Goal: Download file/media

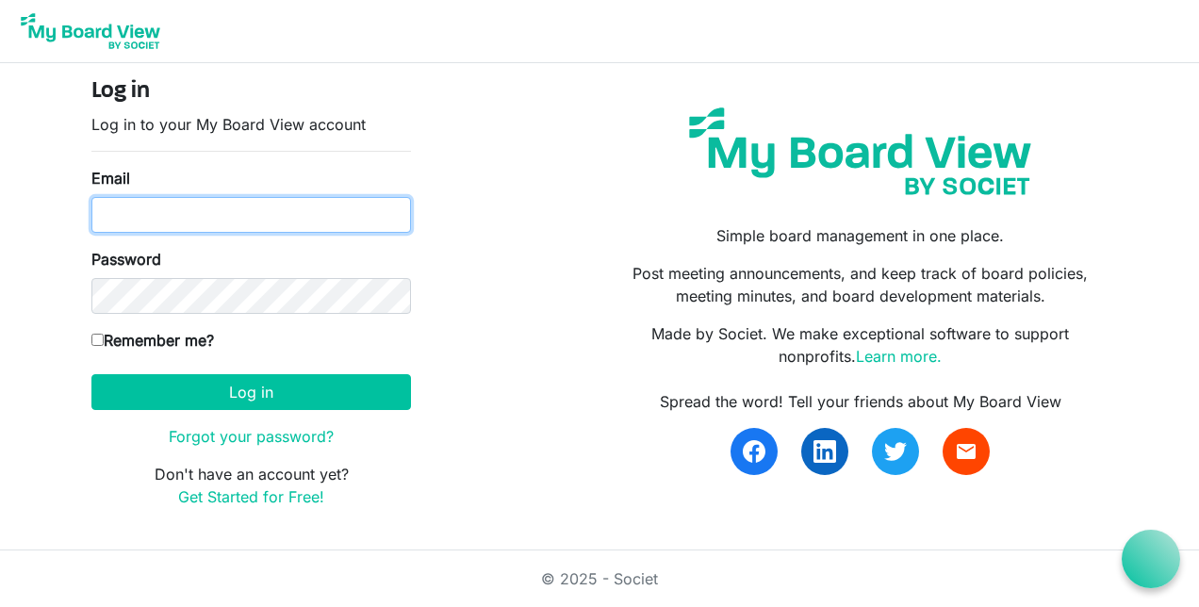
click at [166, 217] on input "Email" at bounding box center [251, 215] width 320 height 36
type input "[PERSON_NAME][EMAIL_ADDRESS][PERSON_NAME][DOMAIN_NAME]"
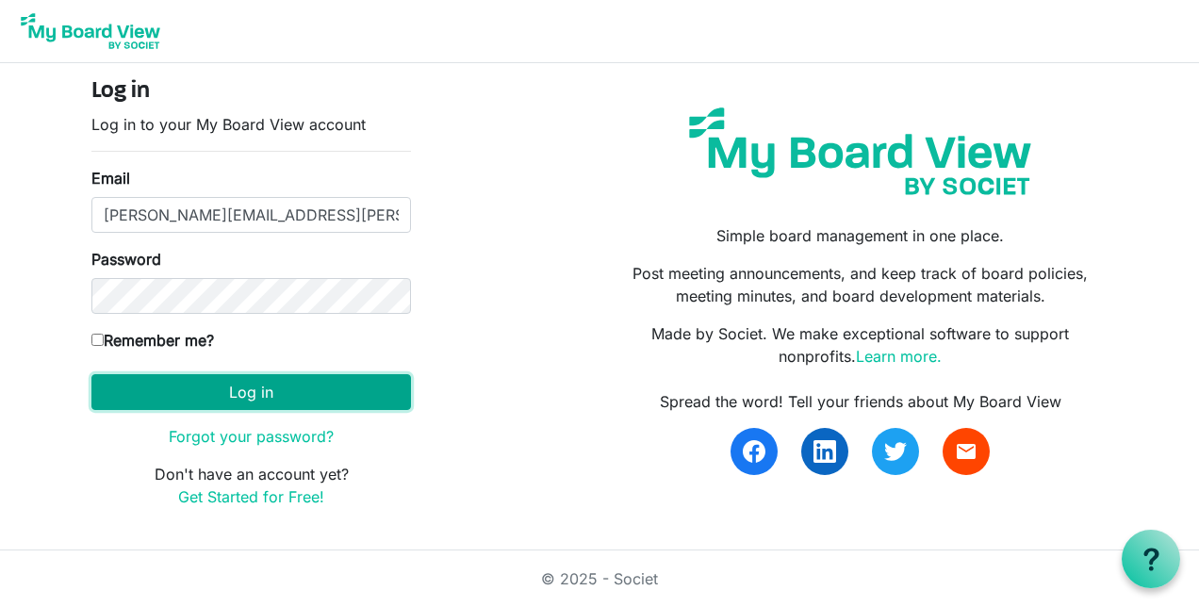
click at [209, 389] on button "Log in" at bounding box center [251, 392] width 320 height 36
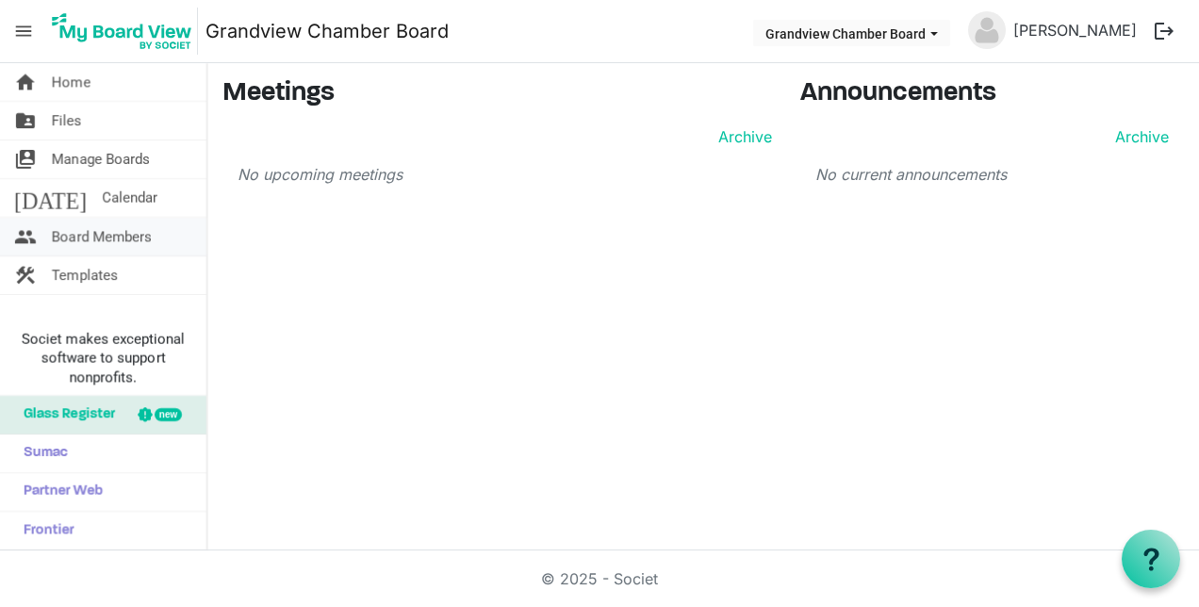
click at [89, 239] on span "Board Members" at bounding box center [102, 237] width 100 height 38
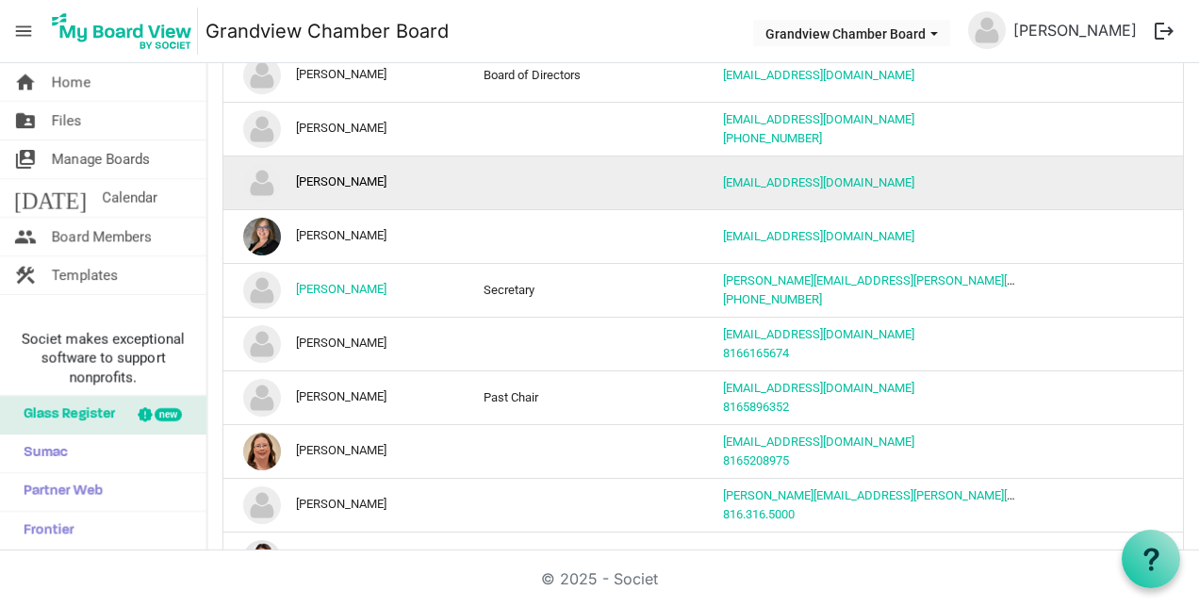
scroll to position [94, 0]
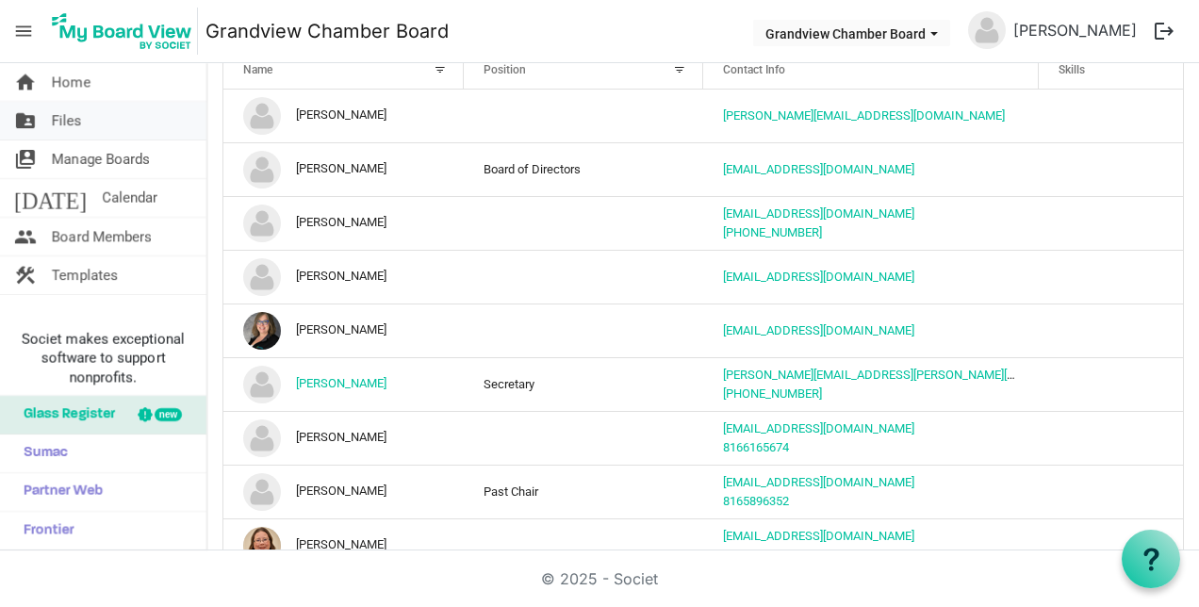
click at [77, 124] on span "Files" at bounding box center [67, 121] width 30 height 38
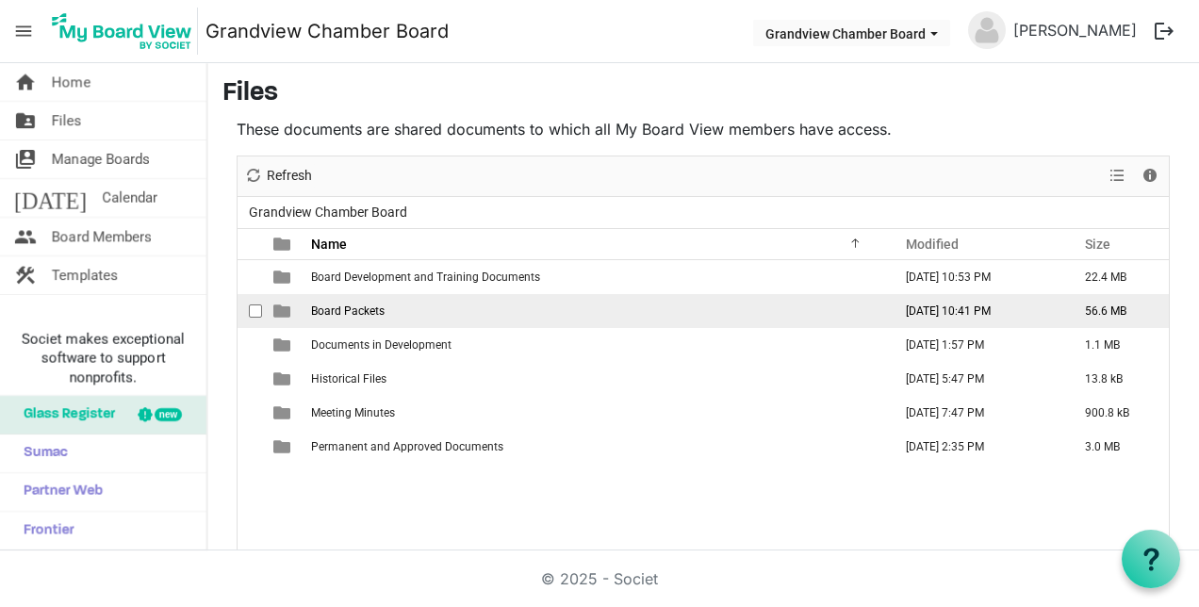
click at [325, 311] on span "Board Packets" at bounding box center [348, 310] width 74 height 13
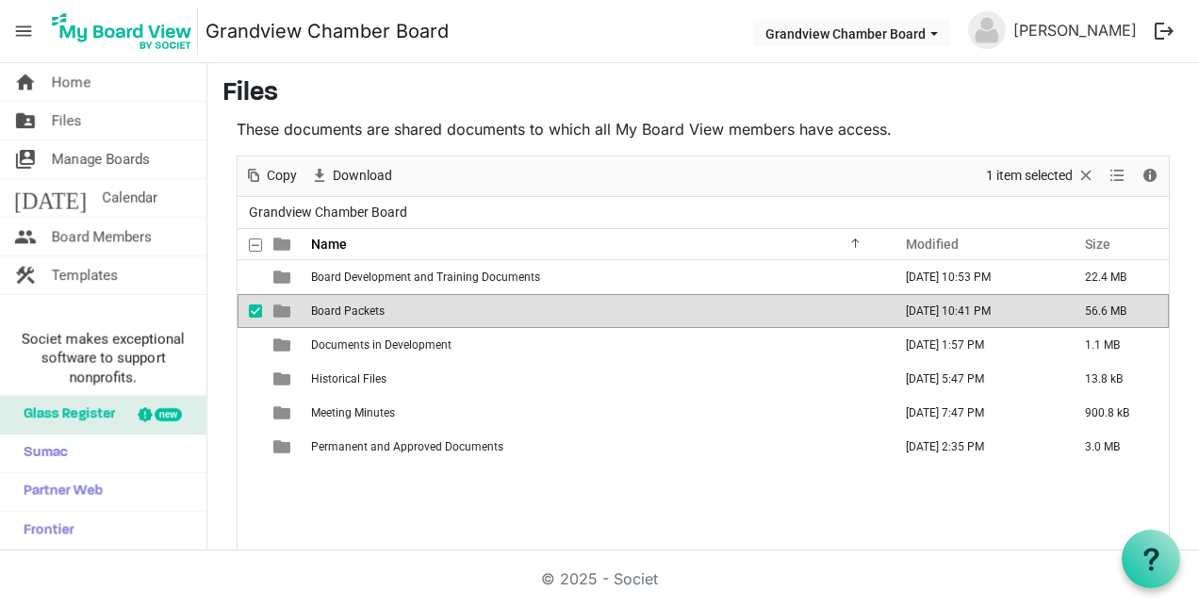
click at [336, 307] on span "Board Packets" at bounding box center [348, 310] width 74 height 13
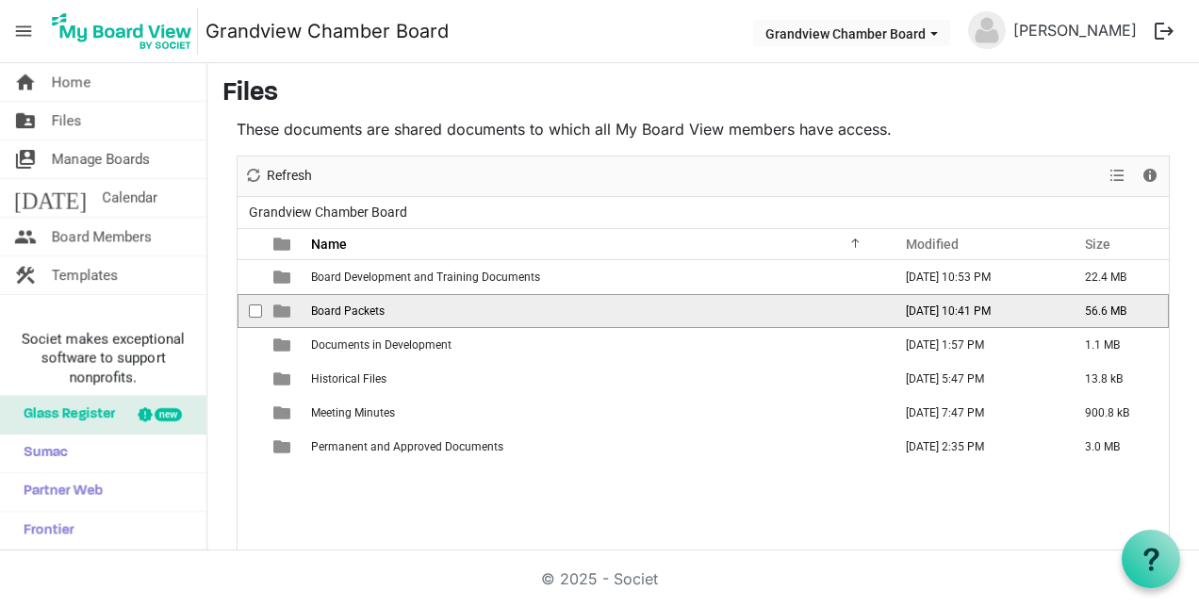
click at [336, 307] on span "Board Packets" at bounding box center [348, 310] width 74 height 13
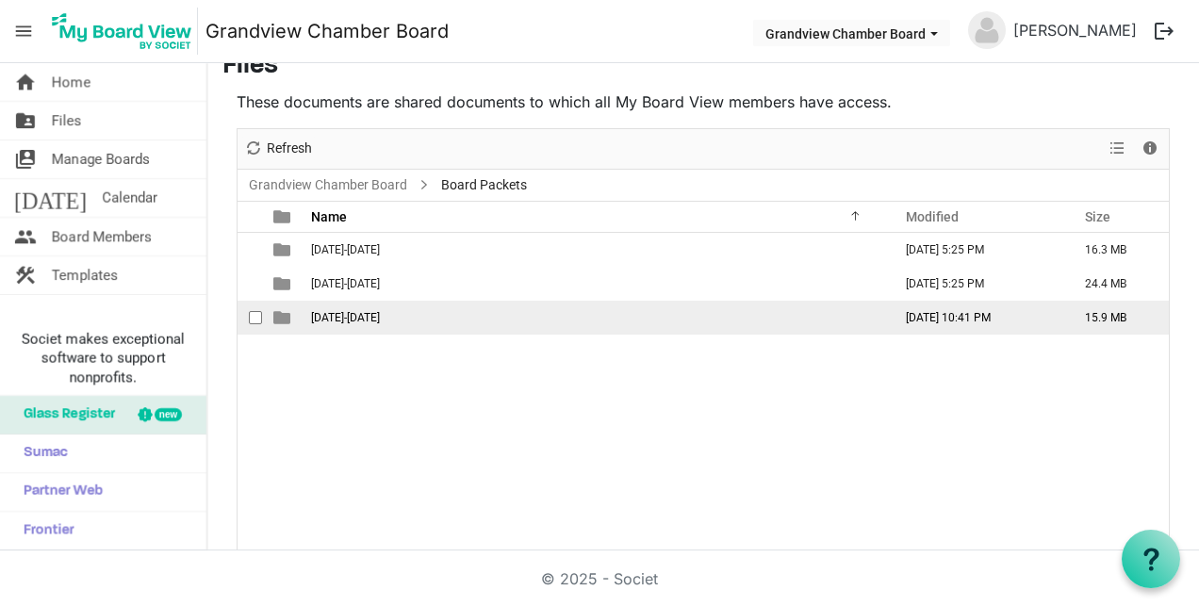
click at [352, 319] on span "[DATE]-[DATE]" at bounding box center [345, 317] width 69 height 13
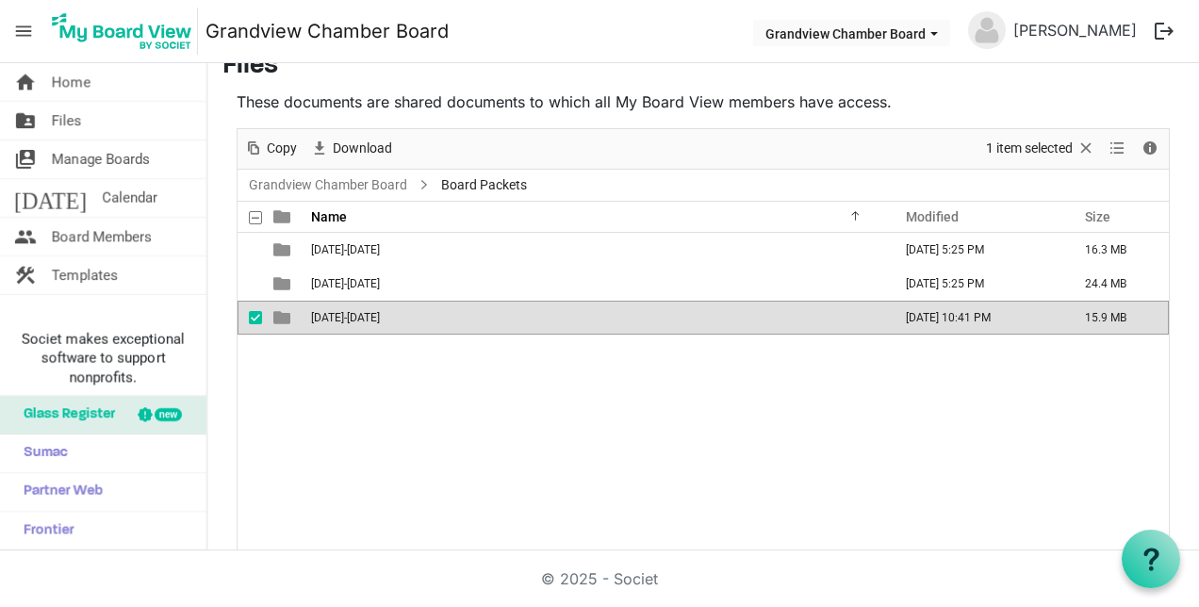
click at [352, 319] on span "[DATE]-[DATE]" at bounding box center [345, 317] width 69 height 13
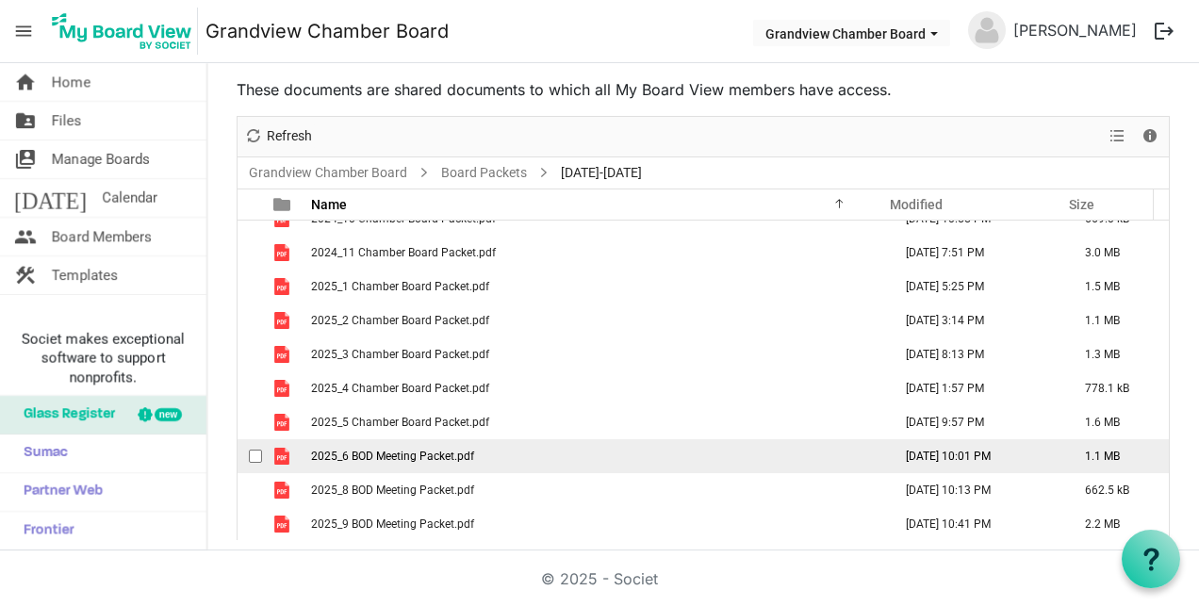
scroll to position [43, 0]
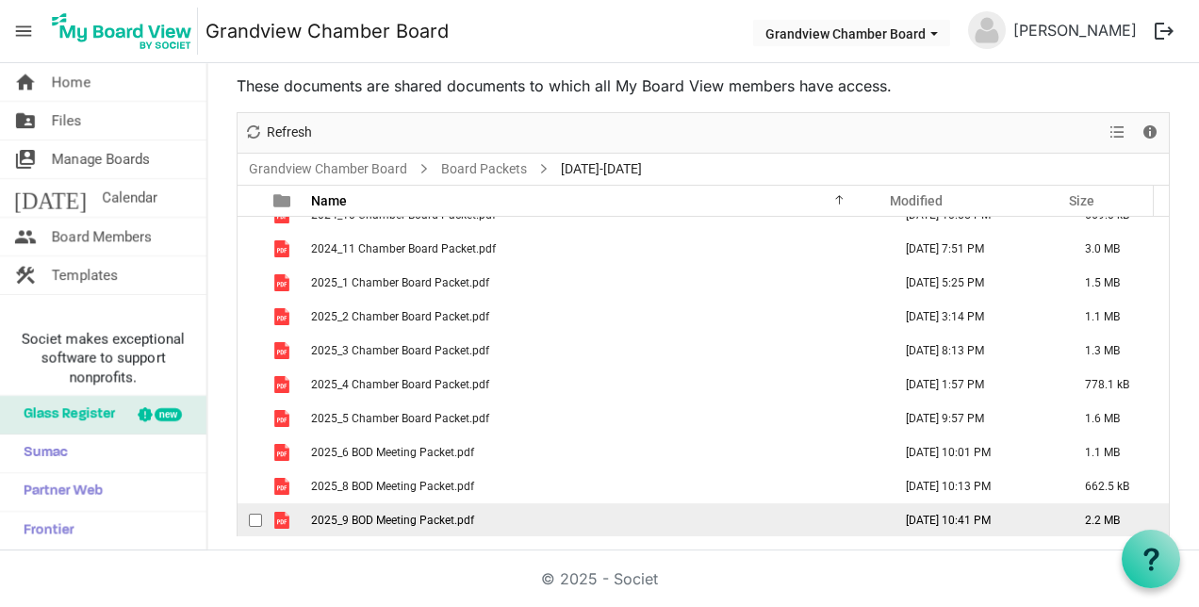
click at [391, 518] on span "2025_9 BOD Meeting Packet.pdf" at bounding box center [392, 520] width 163 height 13
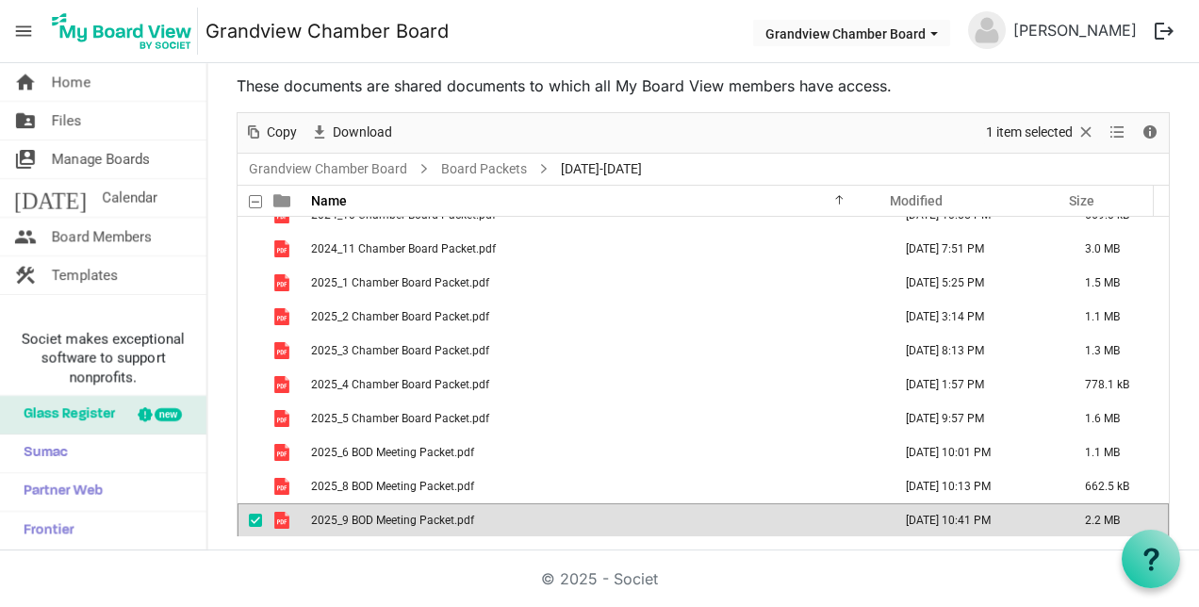
click at [391, 518] on span "2025_9 BOD Meeting Packet.pdf" at bounding box center [392, 520] width 163 height 13
